Goal: Task Accomplishment & Management: Manage account settings

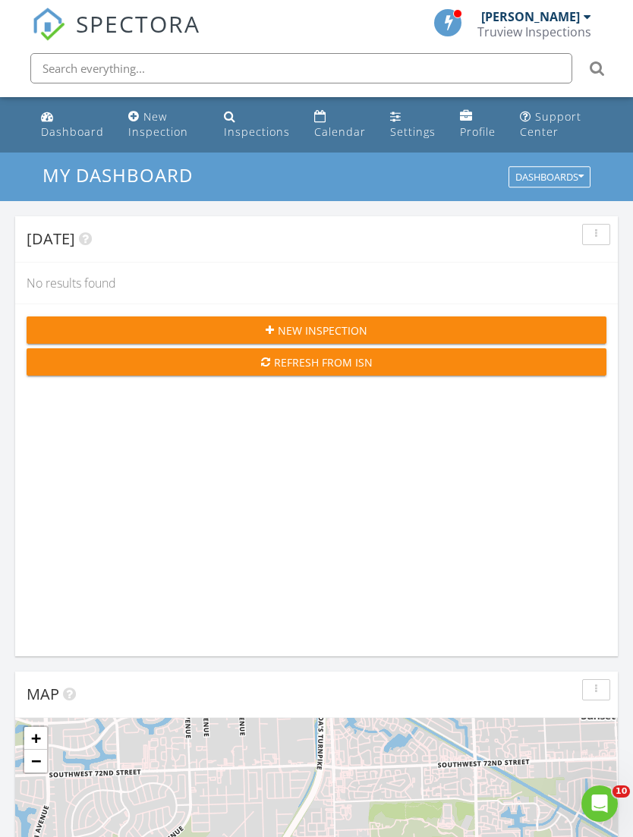
click at [291, 74] on input "text" at bounding box center [301, 68] width 542 height 30
click at [194, 66] on input "text" at bounding box center [301, 68] width 542 height 30
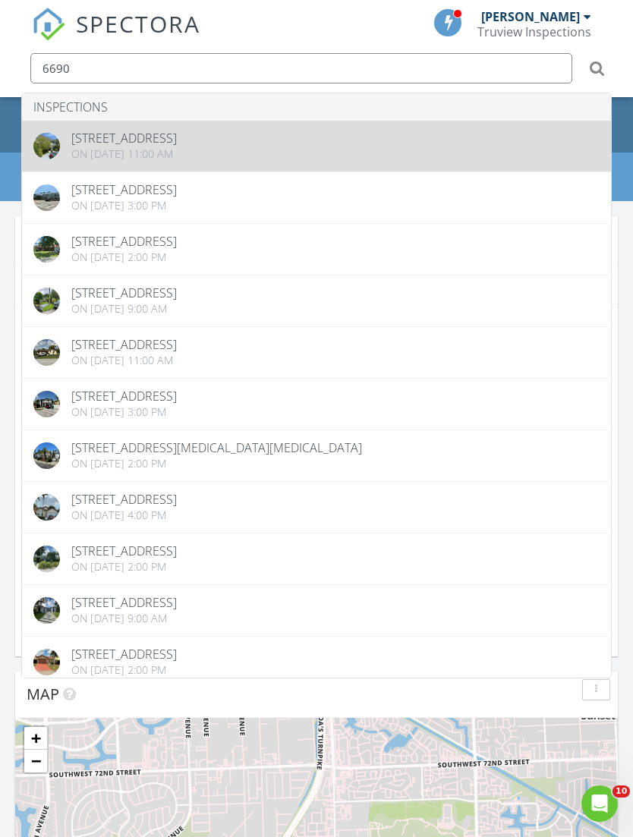
type input "6690"
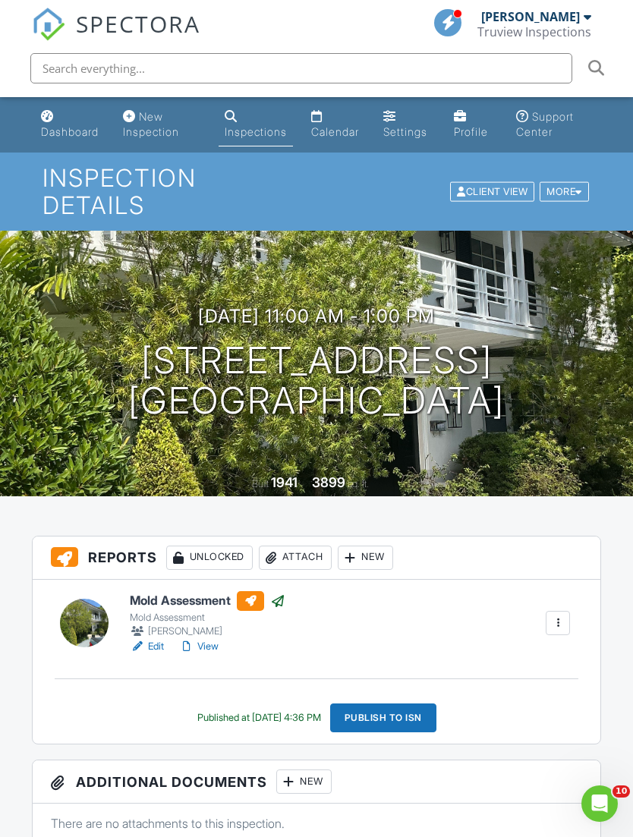
click at [375, 545] on div "New" at bounding box center [365, 557] width 55 height 24
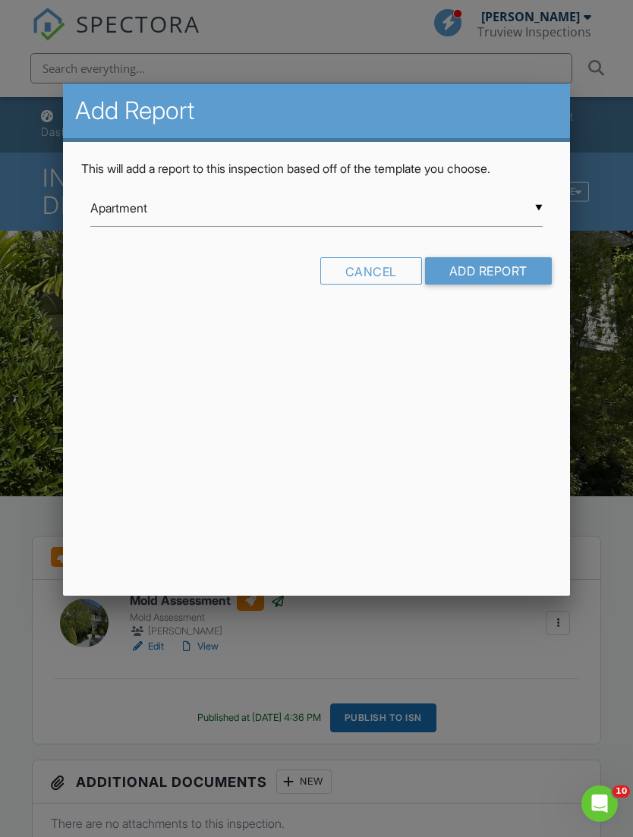
click at [388, 274] on div "Cancel" at bounding box center [371, 270] width 102 height 27
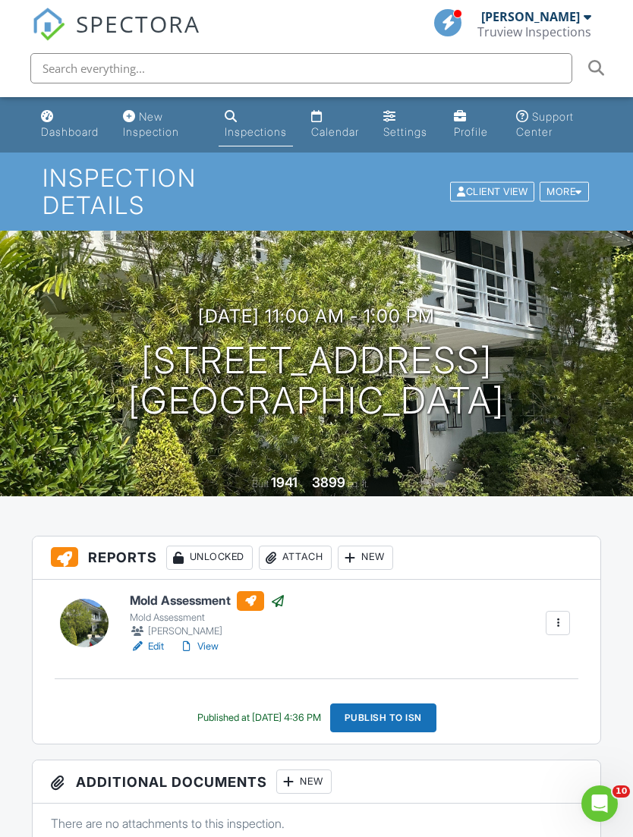
click at [313, 545] on div "Attach" at bounding box center [295, 557] width 73 height 24
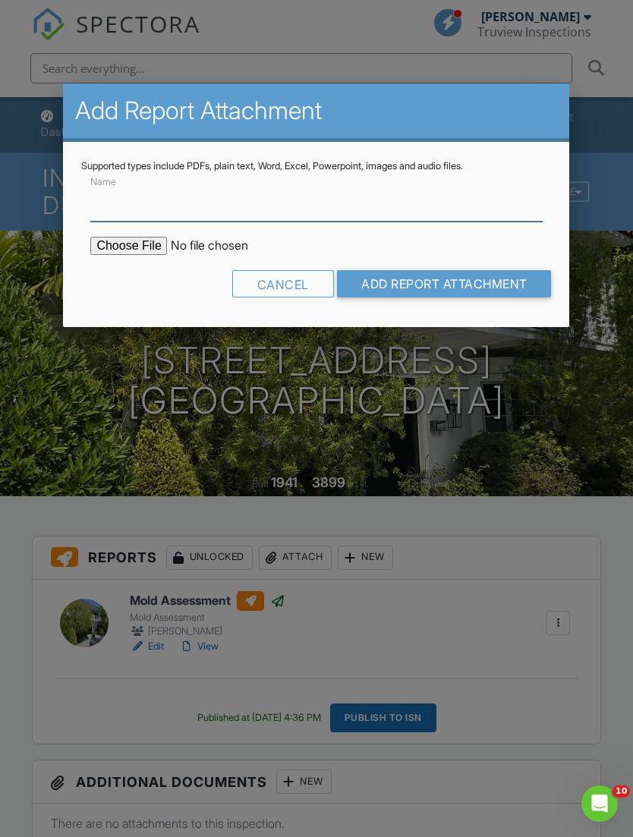
click at [264, 203] on input "Name" at bounding box center [315, 202] width 451 height 37
type input "Mold Report"
click at [130, 244] on input "file" at bounding box center [219, 246] width 258 height 18
type input "C:\fakepath\MoldReport_53030384_ForPrint.pdf"
click at [514, 285] on input "Add Report Attachment" at bounding box center [444, 283] width 215 height 27
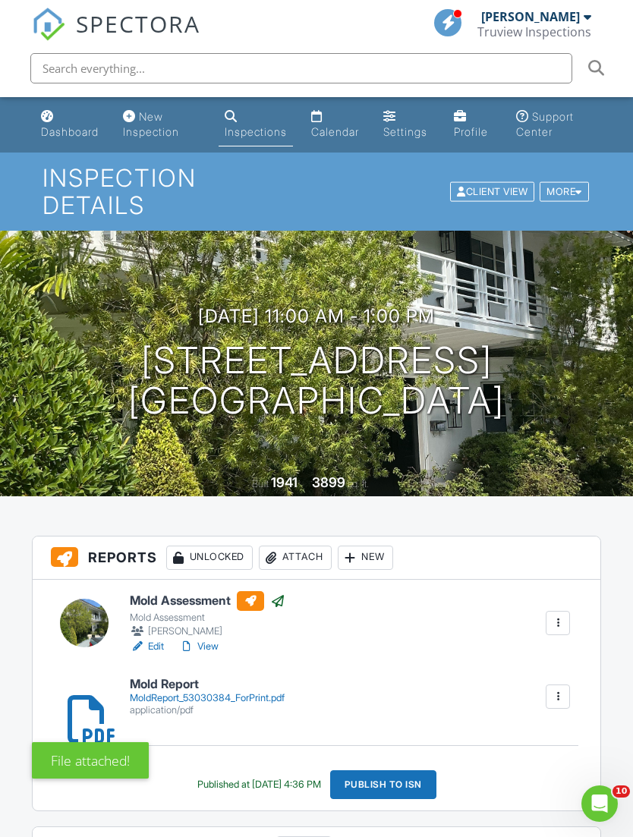
click at [403, 758] on div "File attached!" at bounding box center [317, 756] width 570 height 44
click at [407, 770] on div "Publish to ISN" at bounding box center [383, 784] width 106 height 29
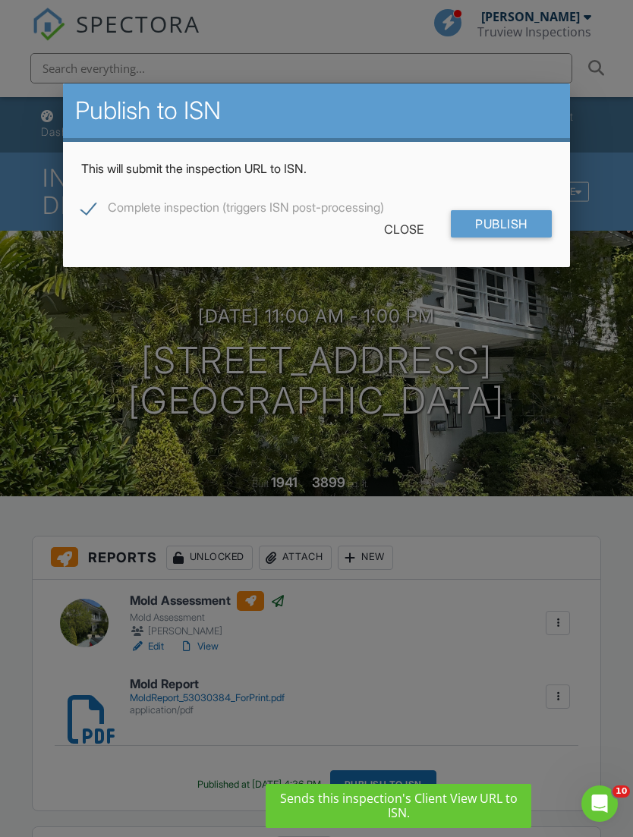
click at [518, 233] on input "Publish" at bounding box center [501, 223] width 101 height 27
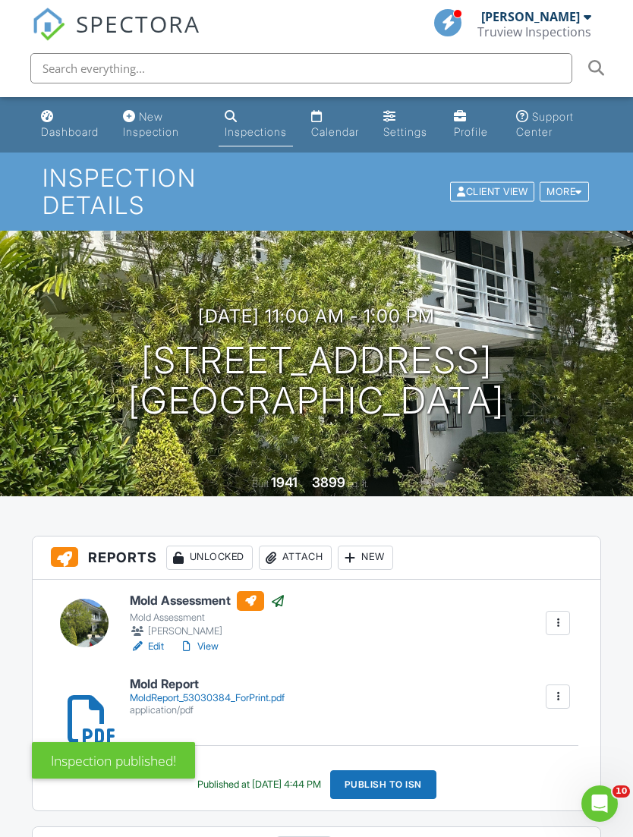
click at [209, 692] on div "MoldReport_53030384_ForPrint.pdf" at bounding box center [207, 698] width 155 height 12
